Goal: Task Accomplishment & Management: Use online tool/utility

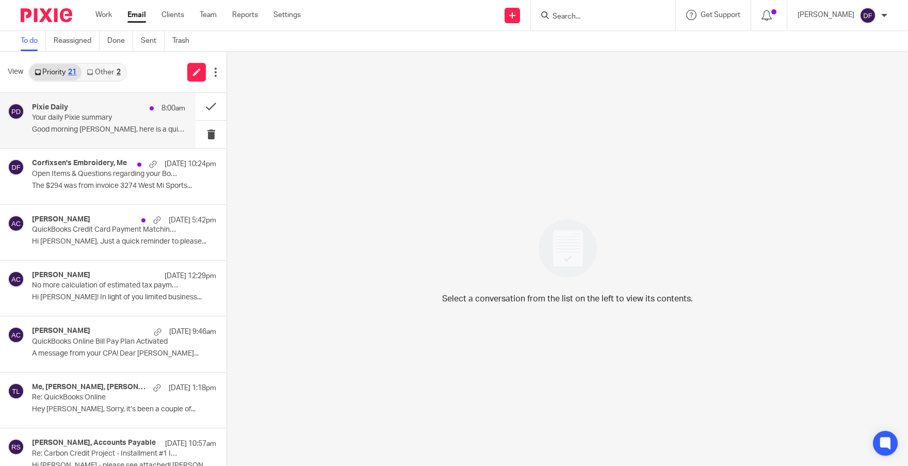
click at [105, 121] on p "Your daily Pixie summary" at bounding box center [93, 117] width 123 height 9
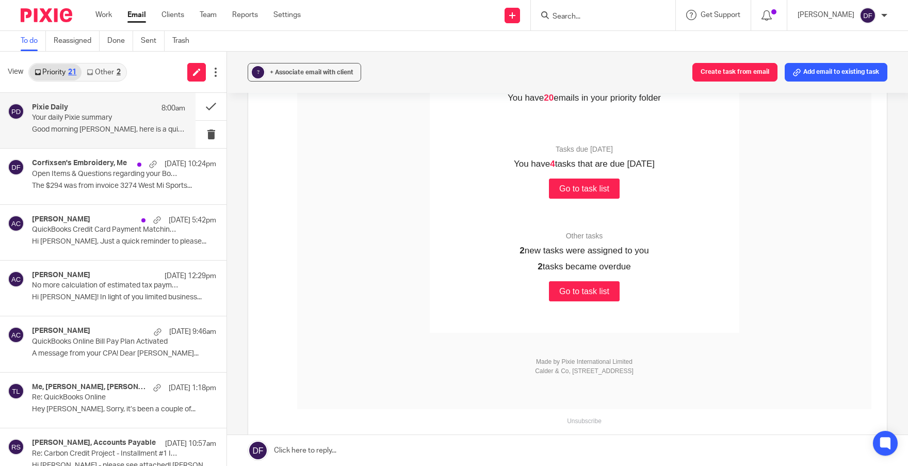
scroll to position [258, 0]
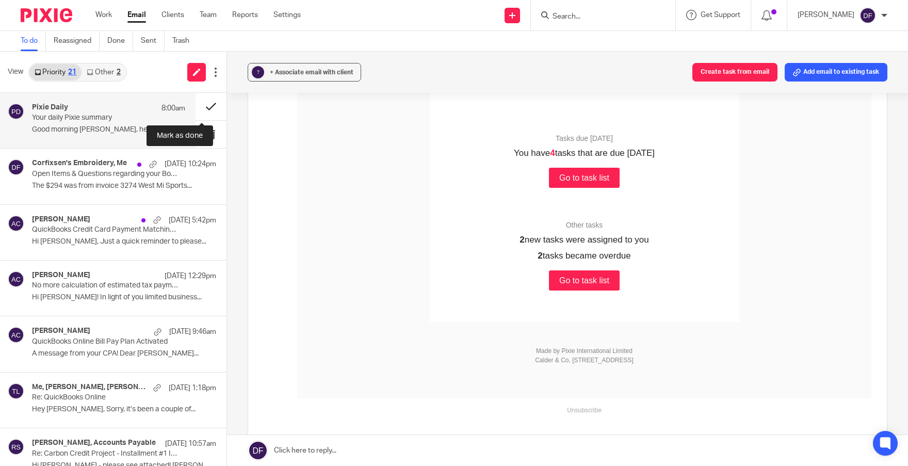
click at [206, 103] on button at bounding box center [210, 106] width 31 height 27
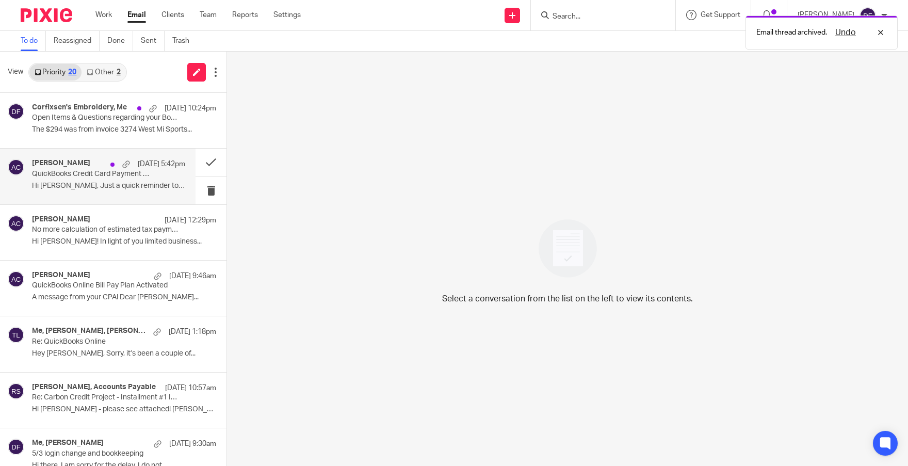
click at [68, 177] on p "QuickBooks Credit Card Payment Matching – Small Adjustment" at bounding box center [93, 174] width 123 height 9
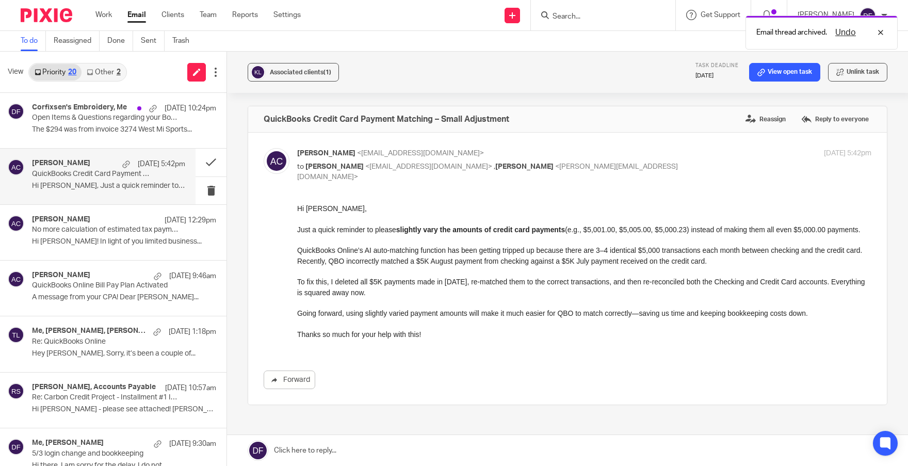
scroll to position [0, 0]
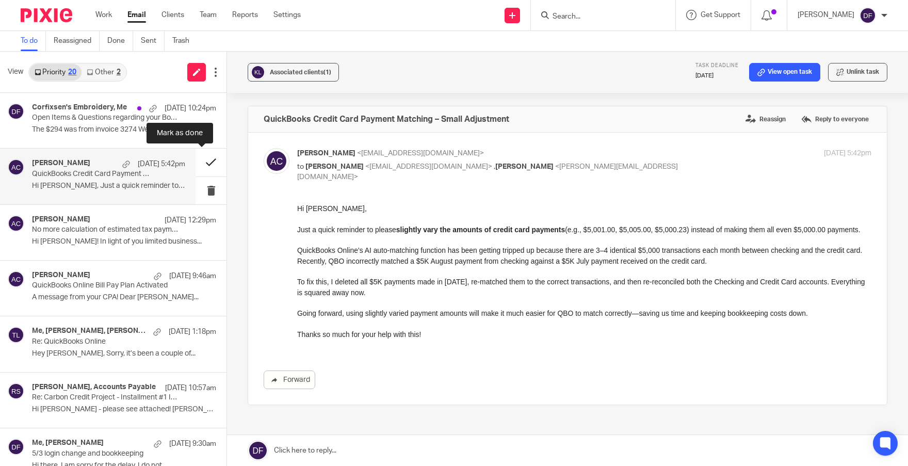
click at [197, 159] on button at bounding box center [210, 162] width 31 height 27
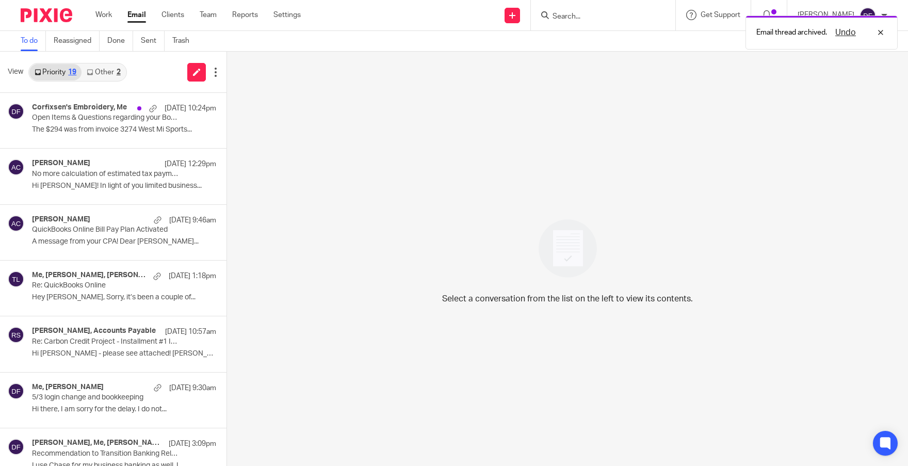
click at [125, 73] on link "Other 2" at bounding box center [103, 72] width 44 height 17
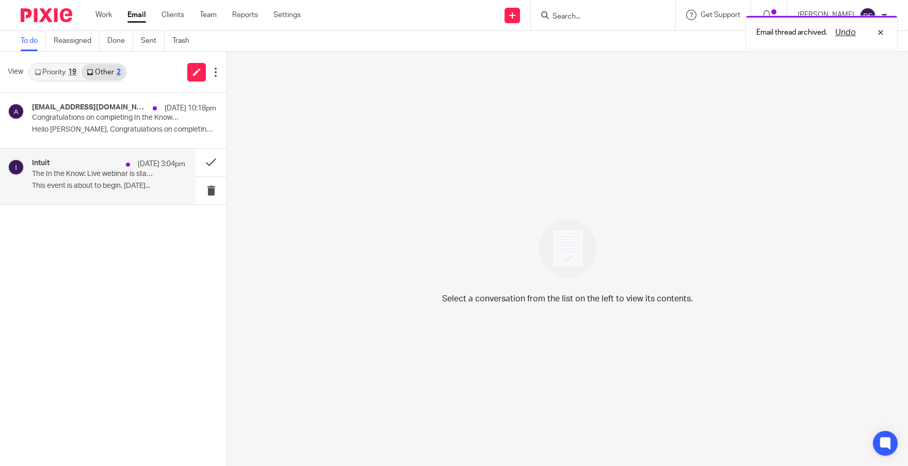
click at [102, 185] on p "This event is about to begin. Aug 21, 2025..." at bounding box center [108, 186] width 153 height 9
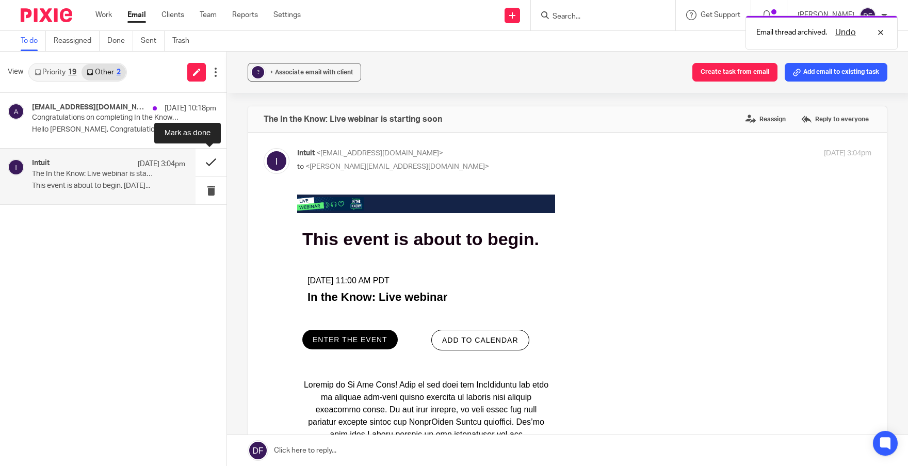
click at [207, 163] on button at bounding box center [210, 162] width 31 height 27
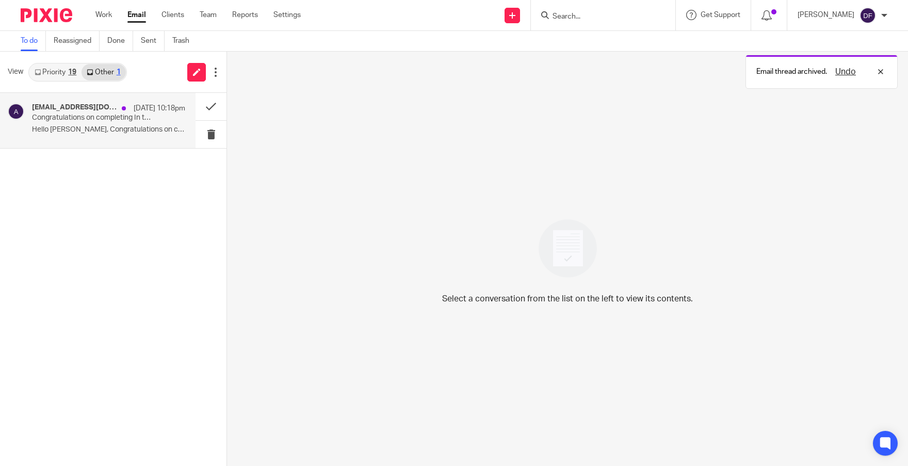
click at [83, 119] on p "Congratulations on completing In the Know: Live webinar!" at bounding box center [93, 117] width 123 height 9
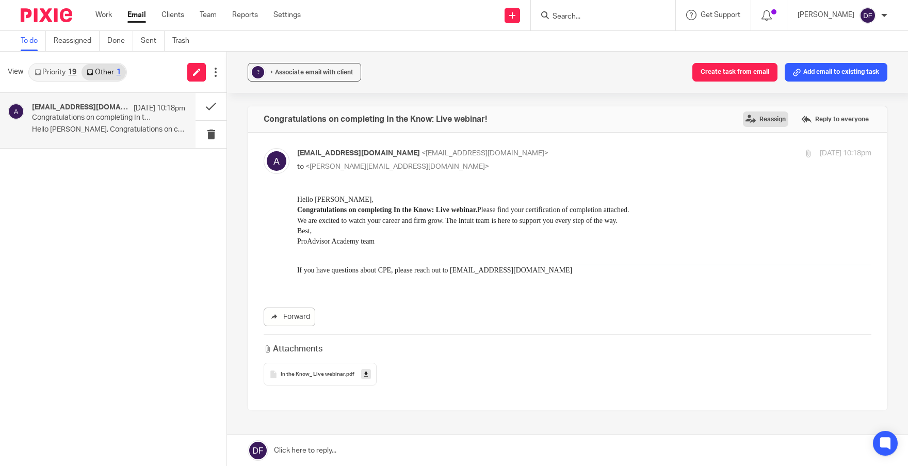
click at [752, 117] on label "Reassign" at bounding box center [765, 118] width 45 height 15
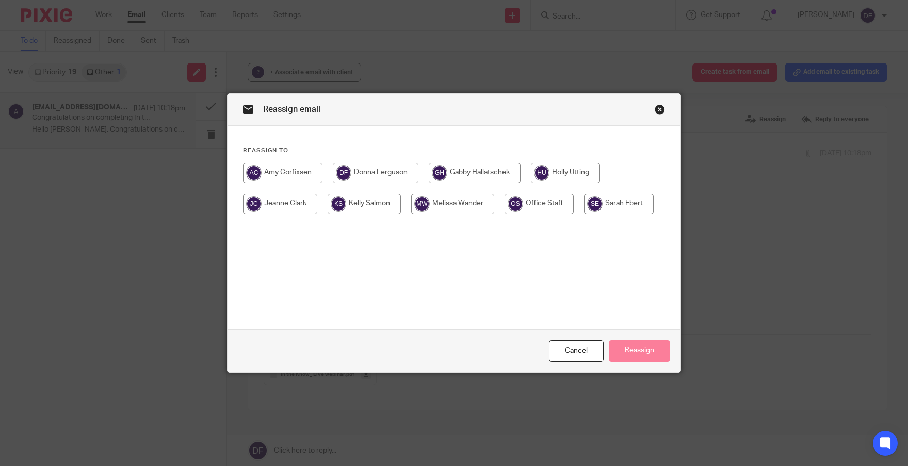
click at [277, 165] on input "radio" at bounding box center [282, 172] width 79 height 21
radio input "true"
click at [650, 352] on button "Reassign" at bounding box center [639, 351] width 61 height 22
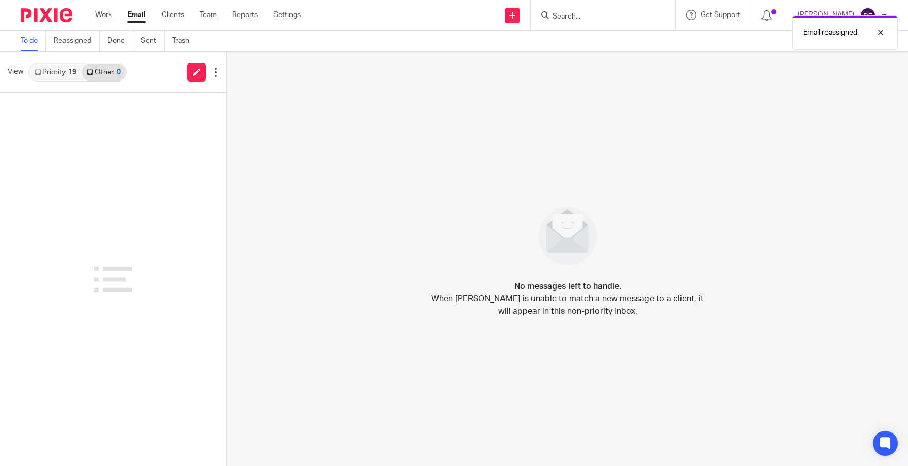
click at [56, 77] on link "Priority 19" at bounding box center [55, 72] width 52 height 17
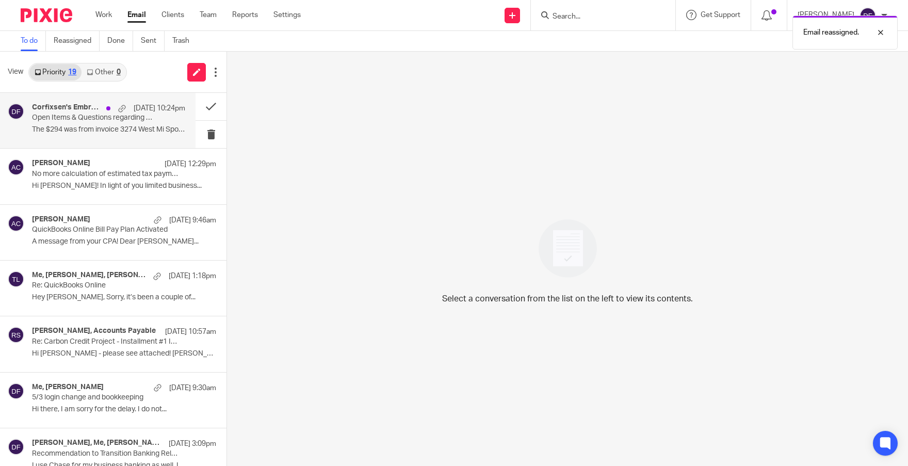
click at [75, 126] on p "The $294 was from invoice 3274 West Mi Sports..." at bounding box center [108, 129] width 153 height 9
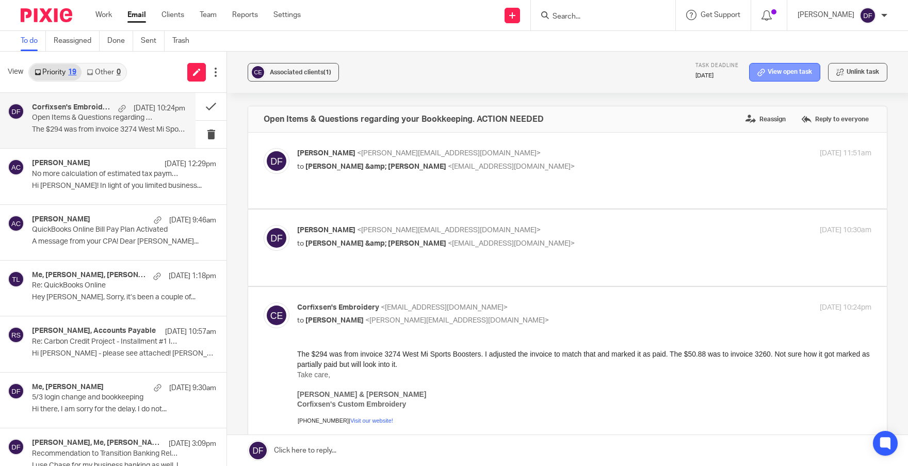
click at [789, 72] on link "View open task" at bounding box center [784, 72] width 71 height 19
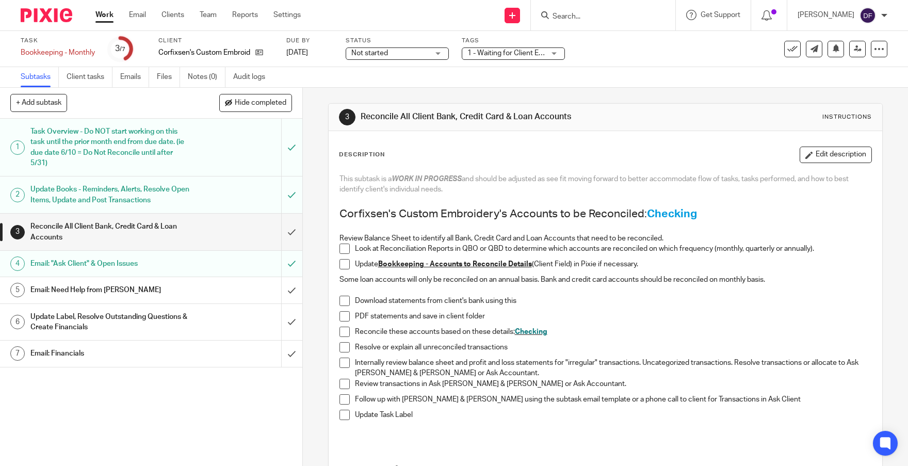
click at [198, 197] on div "Update Books - Reminders, Alerts, Resolve Open Items, Update and Post Transacti…" at bounding box center [150, 195] width 240 height 26
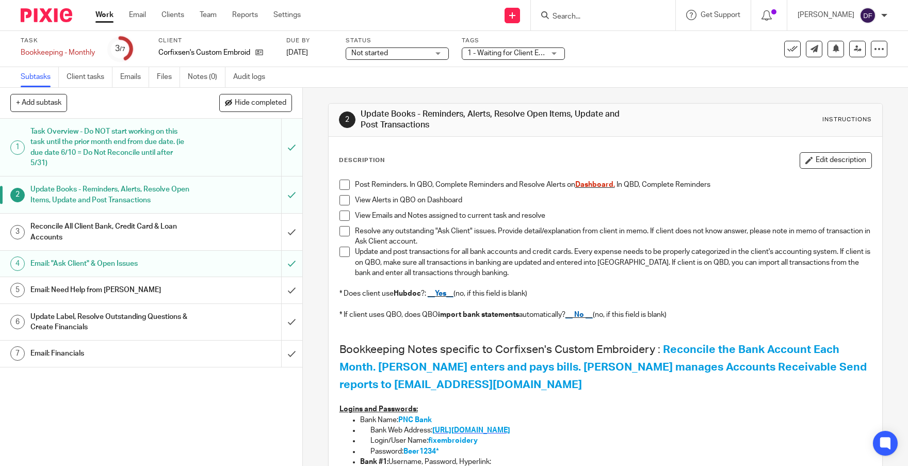
click at [510, 431] on span "https://www.pnc.com/en/personal-banking.html" at bounding box center [471, 430] width 78 height 7
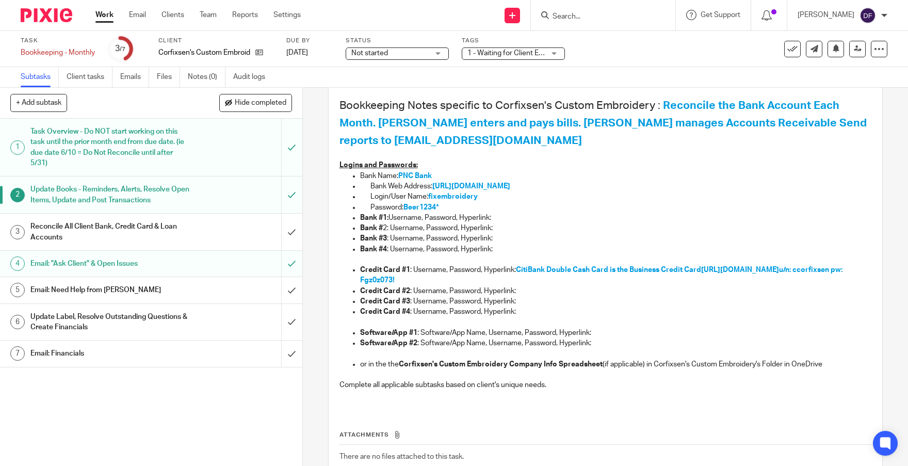
scroll to position [258, 0]
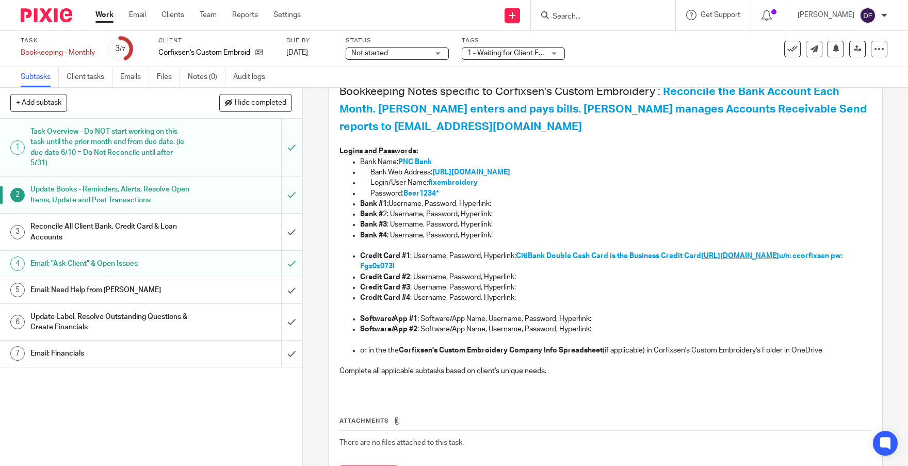
click at [753, 252] on span "https://www.citi.com/" at bounding box center [740, 255] width 78 height 7
click at [282, 232] on input "submit" at bounding box center [151, 232] width 302 height 37
click at [286, 290] on input "submit" at bounding box center [151, 290] width 302 height 26
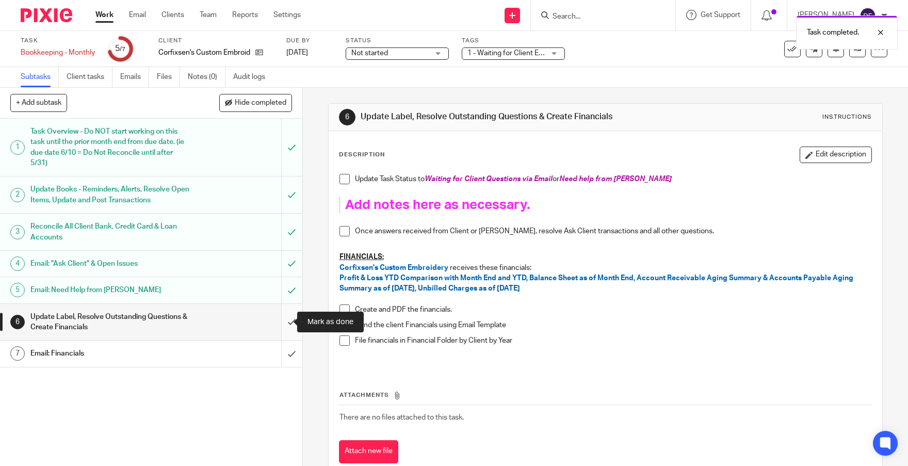
click at [283, 319] on input "submit" at bounding box center [151, 322] width 302 height 37
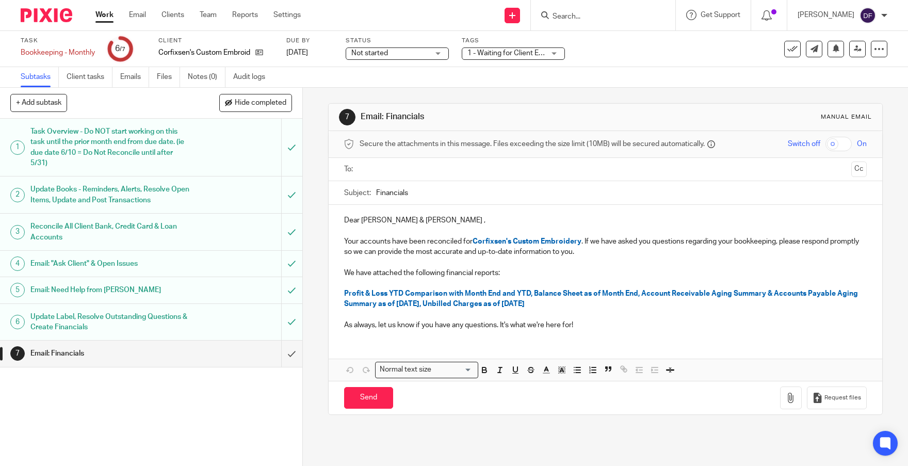
click at [375, 162] on ul at bounding box center [606, 169] width 491 height 17
click at [377, 169] on input "text" at bounding box center [605, 170] width 484 height 12
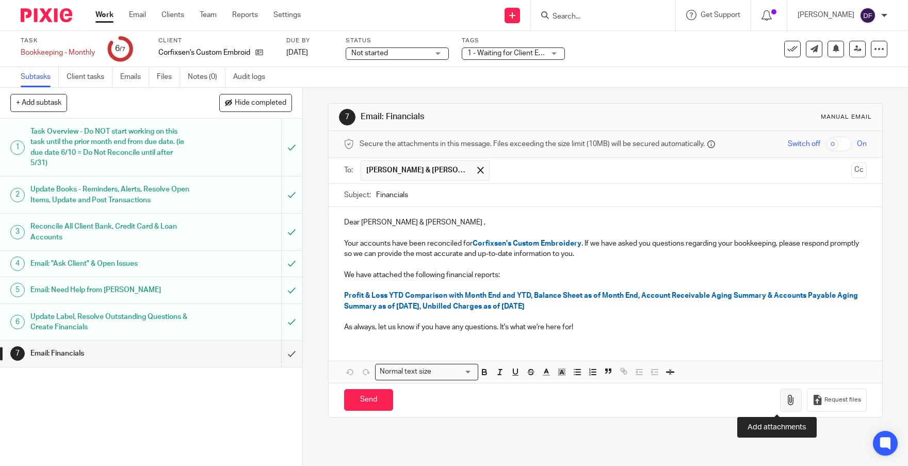
click at [780, 397] on button "button" at bounding box center [791, 399] width 22 height 23
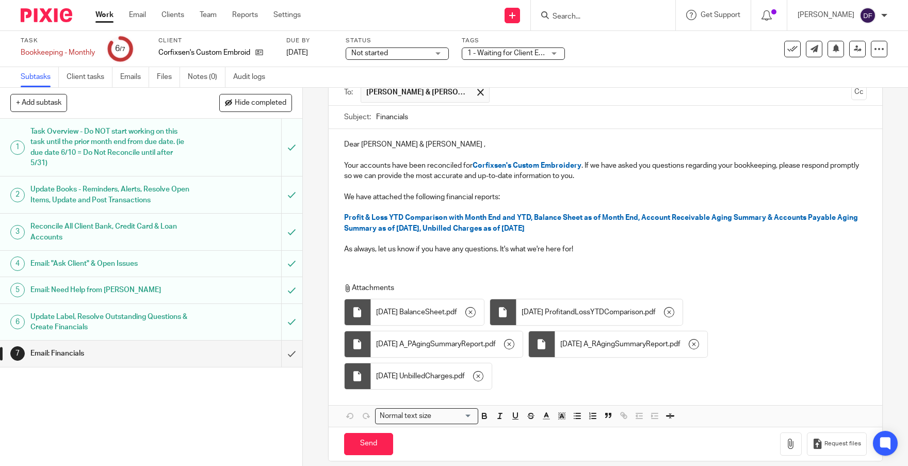
scroll to position [89, 0]
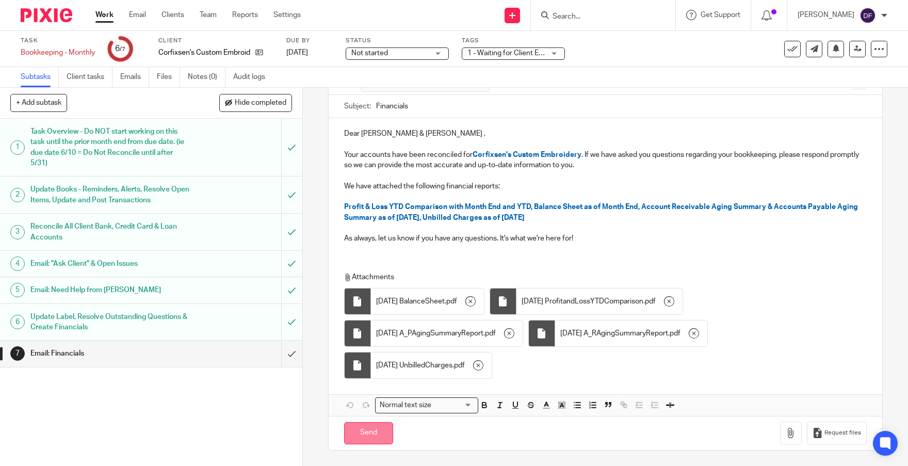
click at [377, 430] on input "Send" at bounding box center [368, 433] width 49 height 22
type input "Sent"
click at [102, 18] on link "Work" at bounding box center [104, 15] width 18 height 10
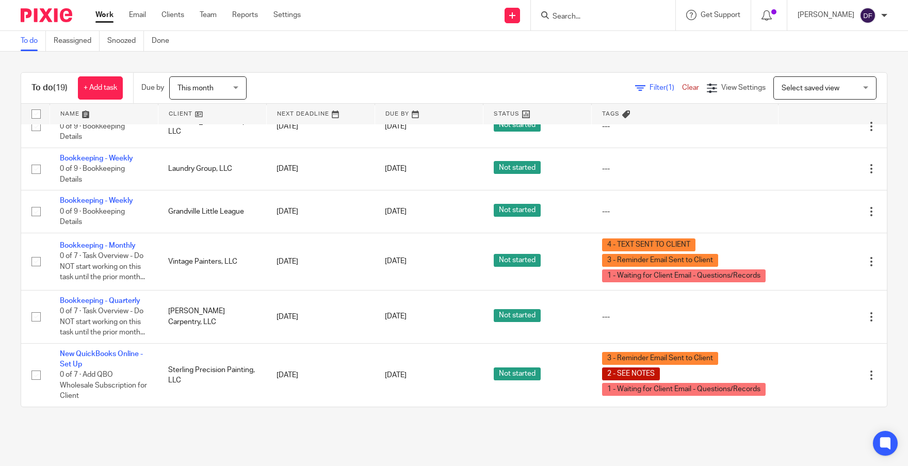
scroll to position [763, 0]
